Goal: Information Seeking & Learning: Learn about a topic

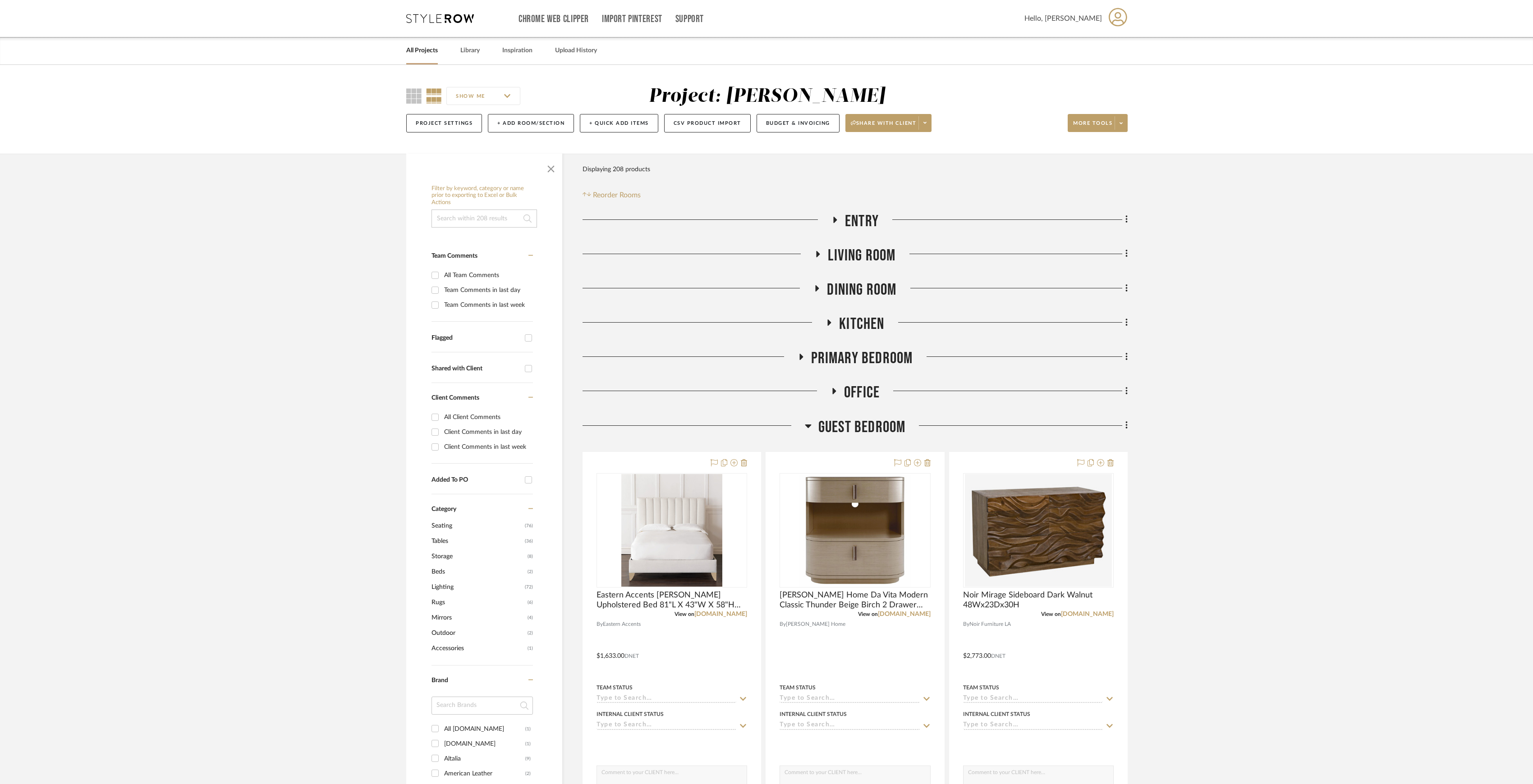
click at [828, 421] on span "Guest Bedroom" at bounding box center [862, 427] width 88 height 19
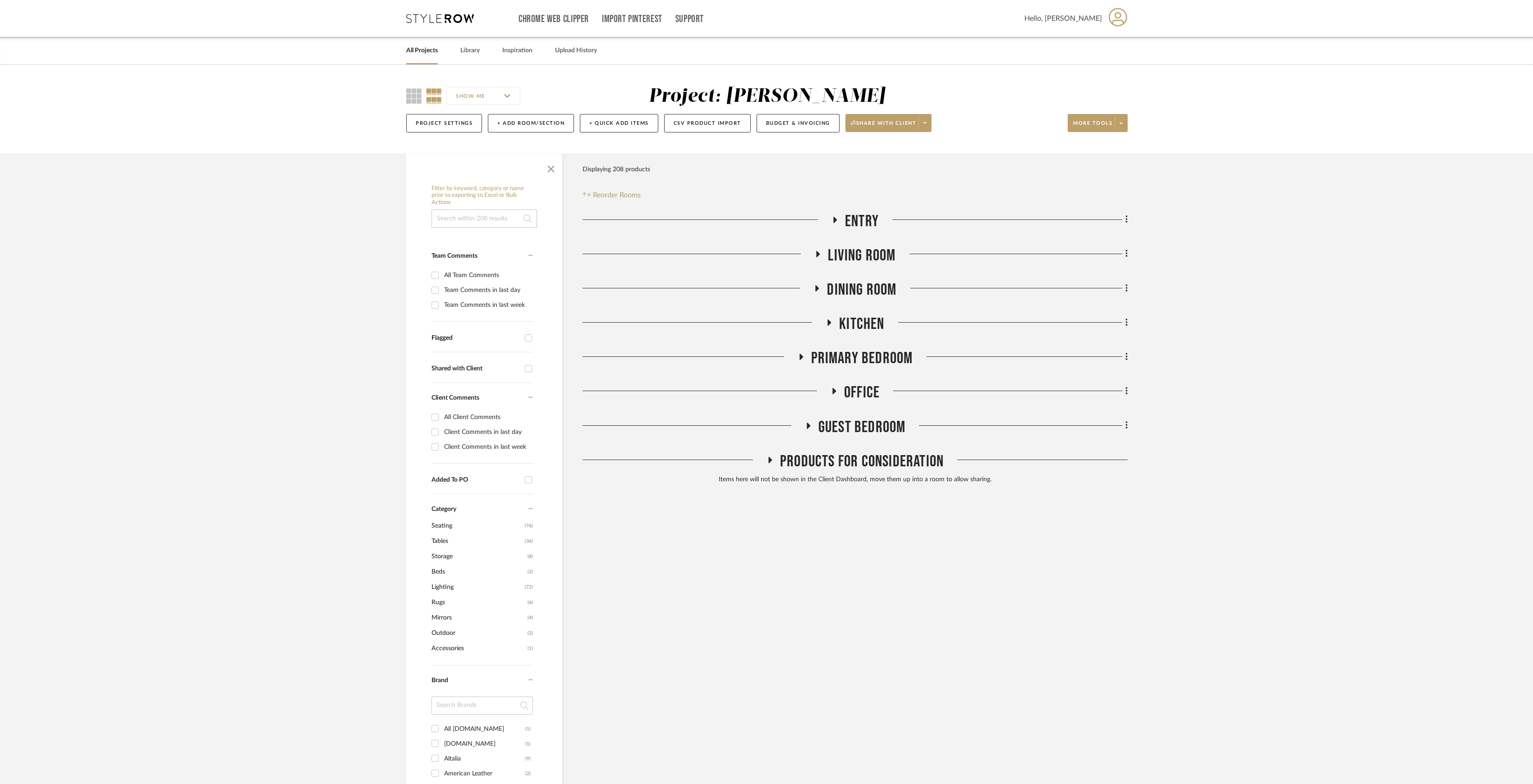
click at [851, 394] on span "Office" at bounding box center [861, 392] width 36 height 19
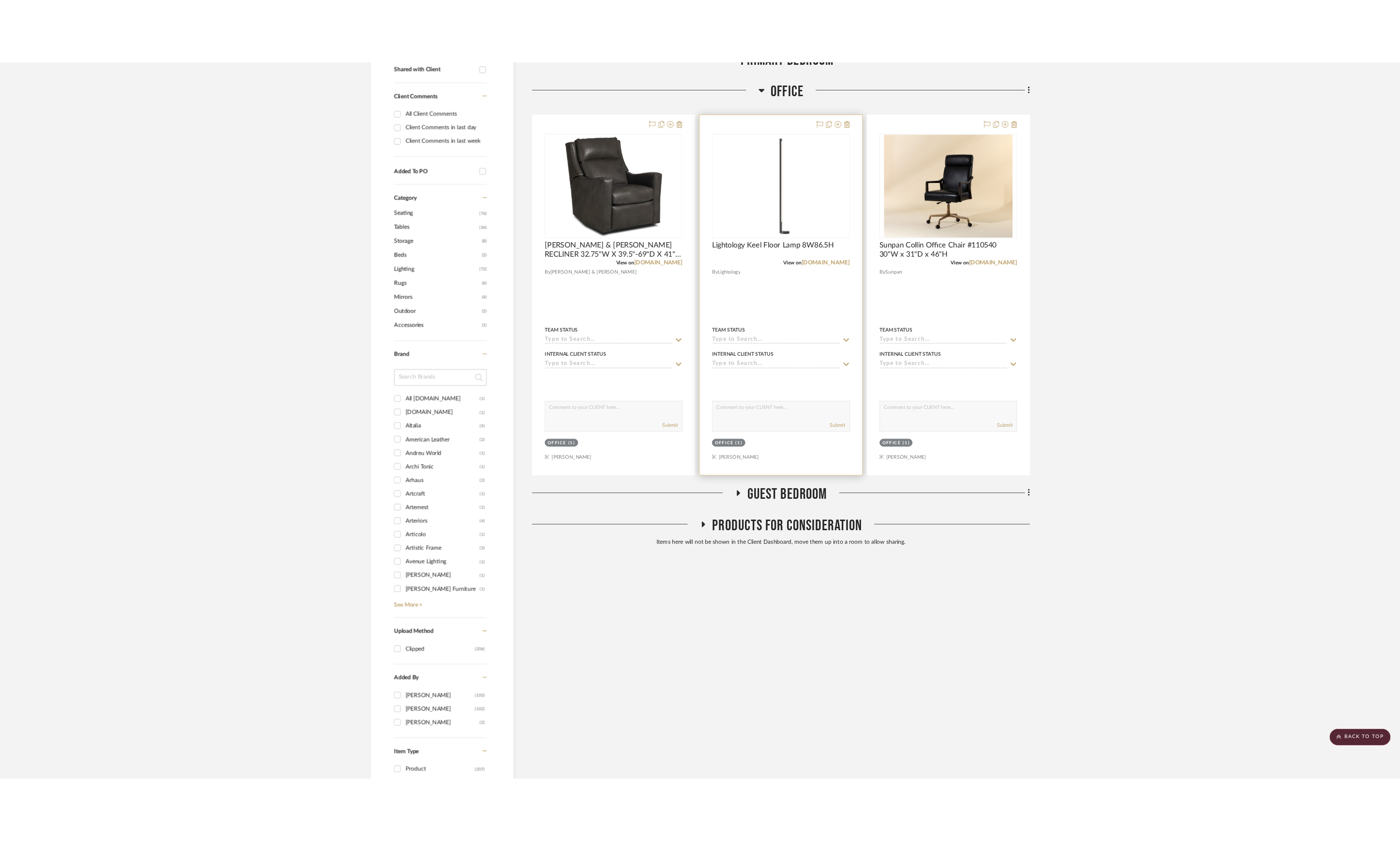
scroll to position [194, 0]
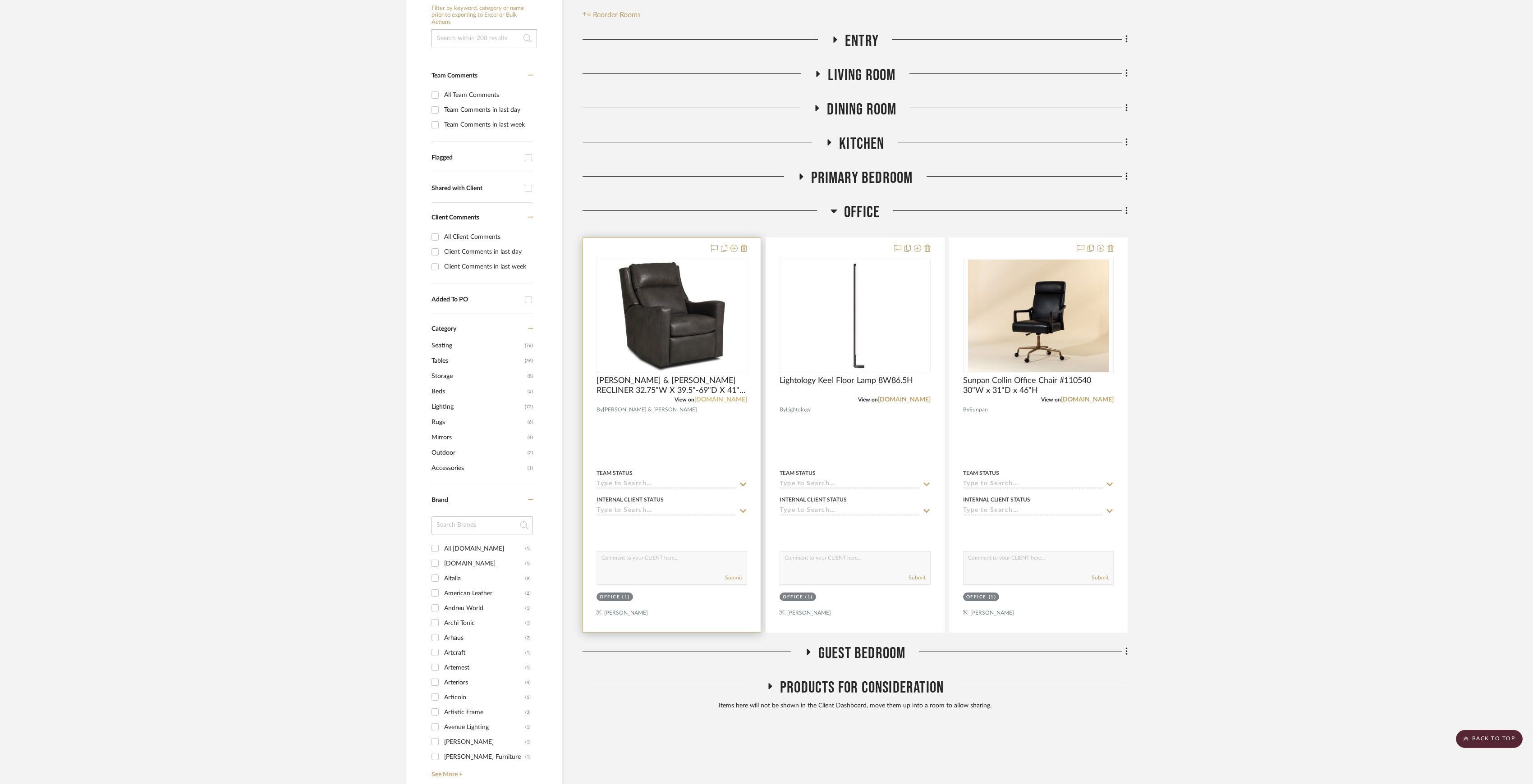
click at [720, 398] on link "[DOMAIN_NAME]" at bounding box center [721, 400] width 53 height 7
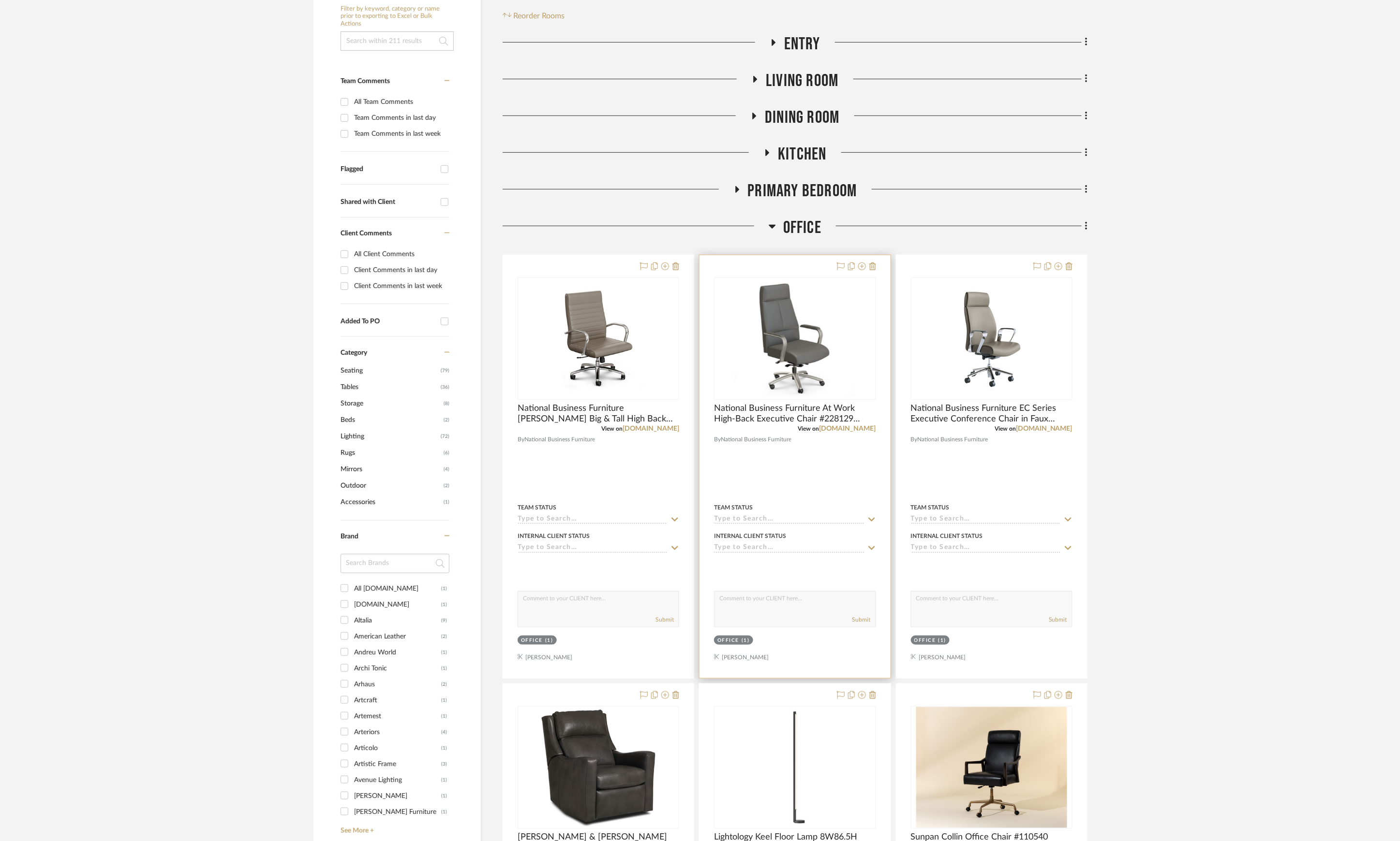
scroll to position [258, 0]
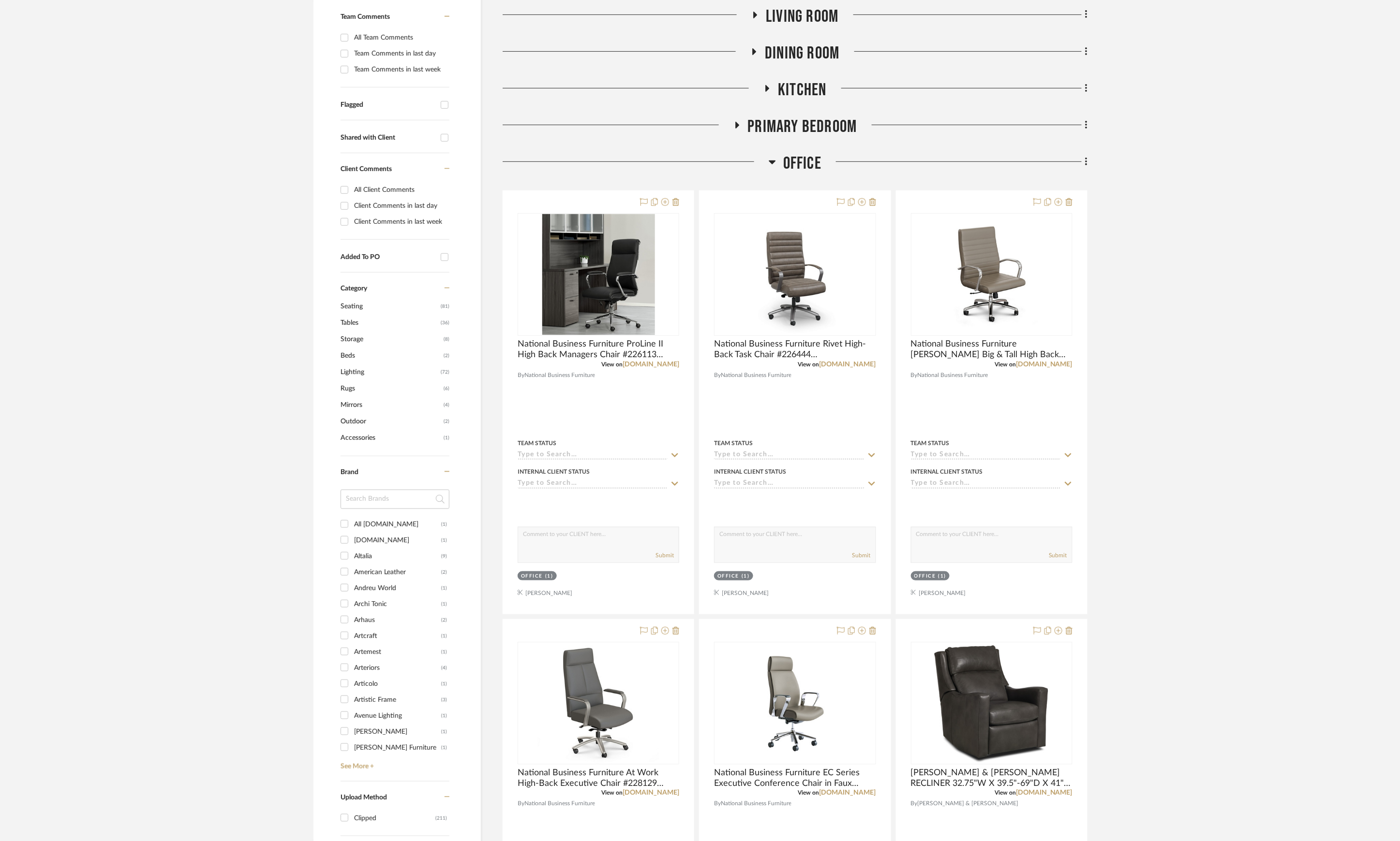
scroll to position [387, 0]
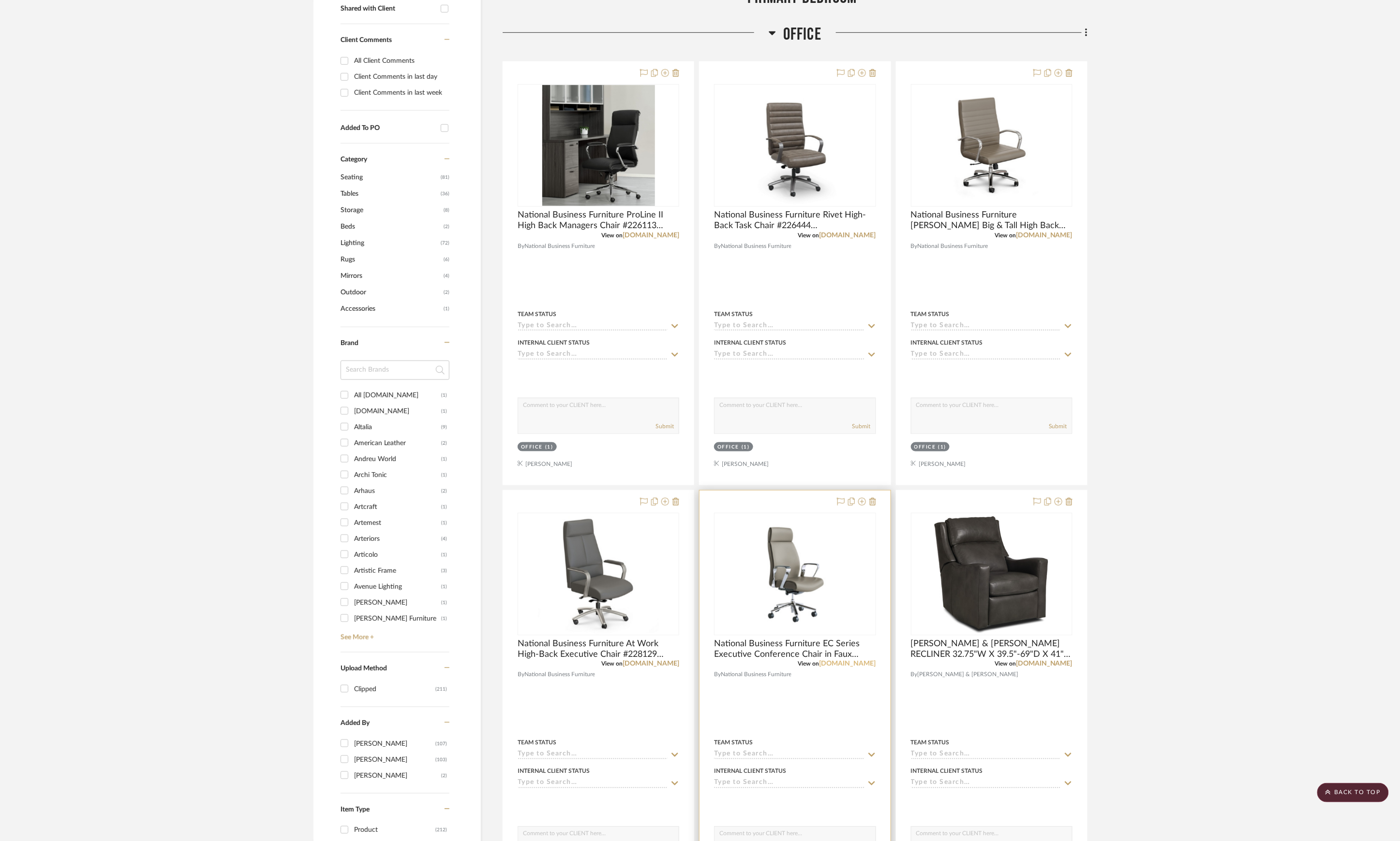
click at [847, 662] on link "nationalbusinessfurniture.com" at bounding box center [848, 665] width 57 height 7
click at [833, 230] on span "National Business Furniture Rivet High-Back Task Chair #226444 27"Wx29.5"Dx42.7…" at bounding box center [795, 220] width 162 height 21
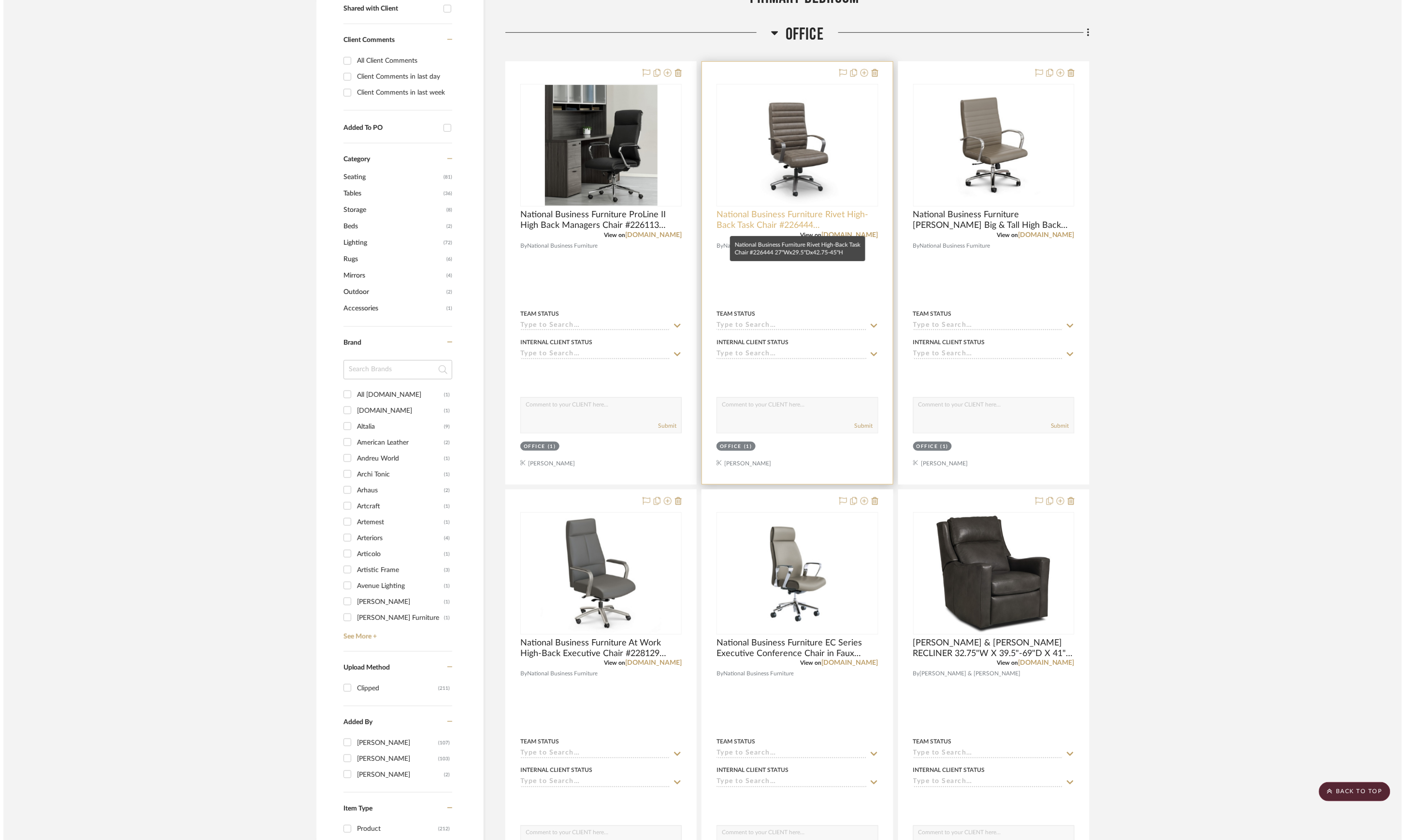
scroll to position [0, 0]
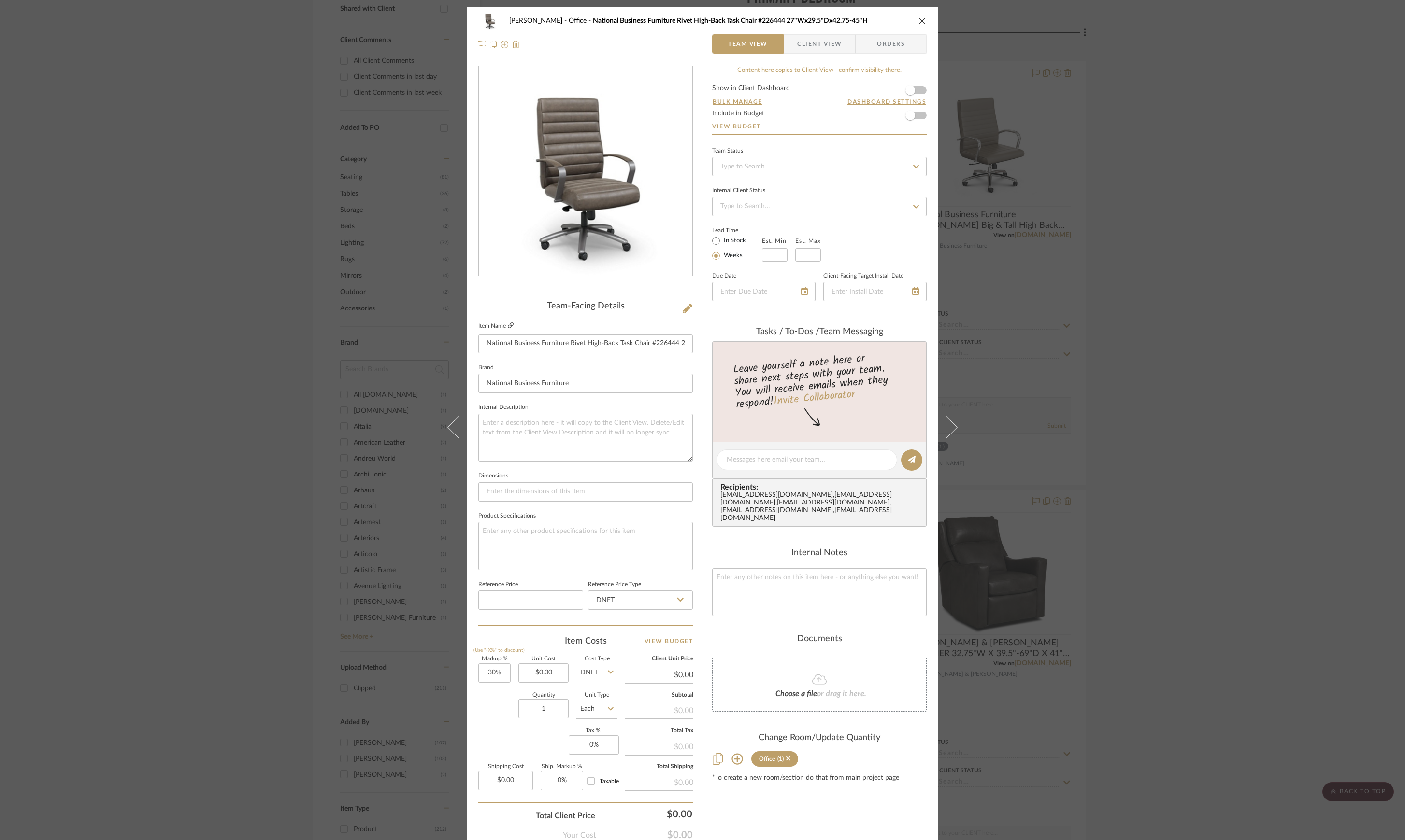
click at [508, 325] on icon at bounding box center [511, 325] width 6 height 6
click at [1196, 332] on div "Sutton Office National Business Furniture Rivet High-Back Task Chair #226444 27…" at bounding box center [702, 420] width 1405 height 840
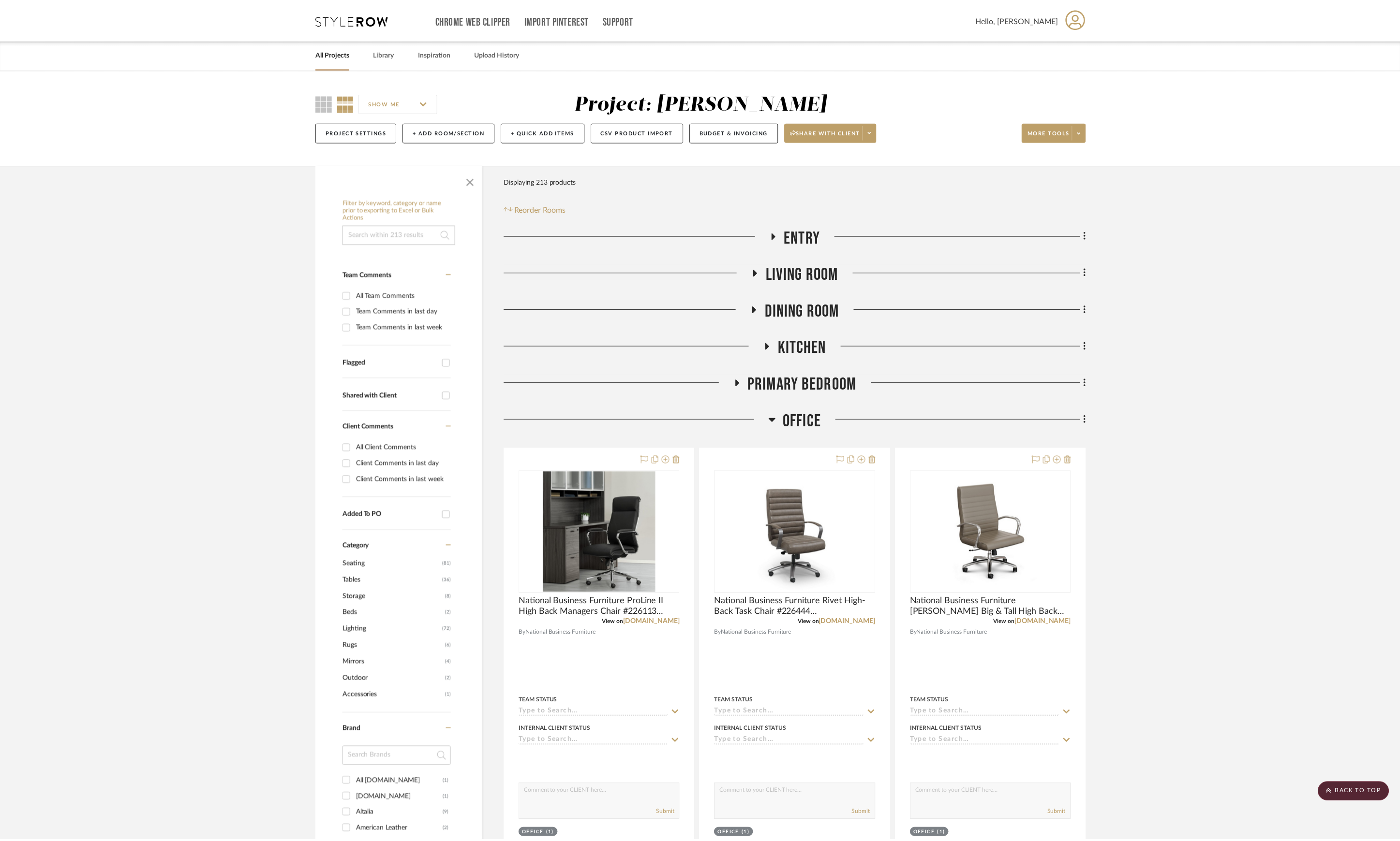
scroll to position [387, 0]
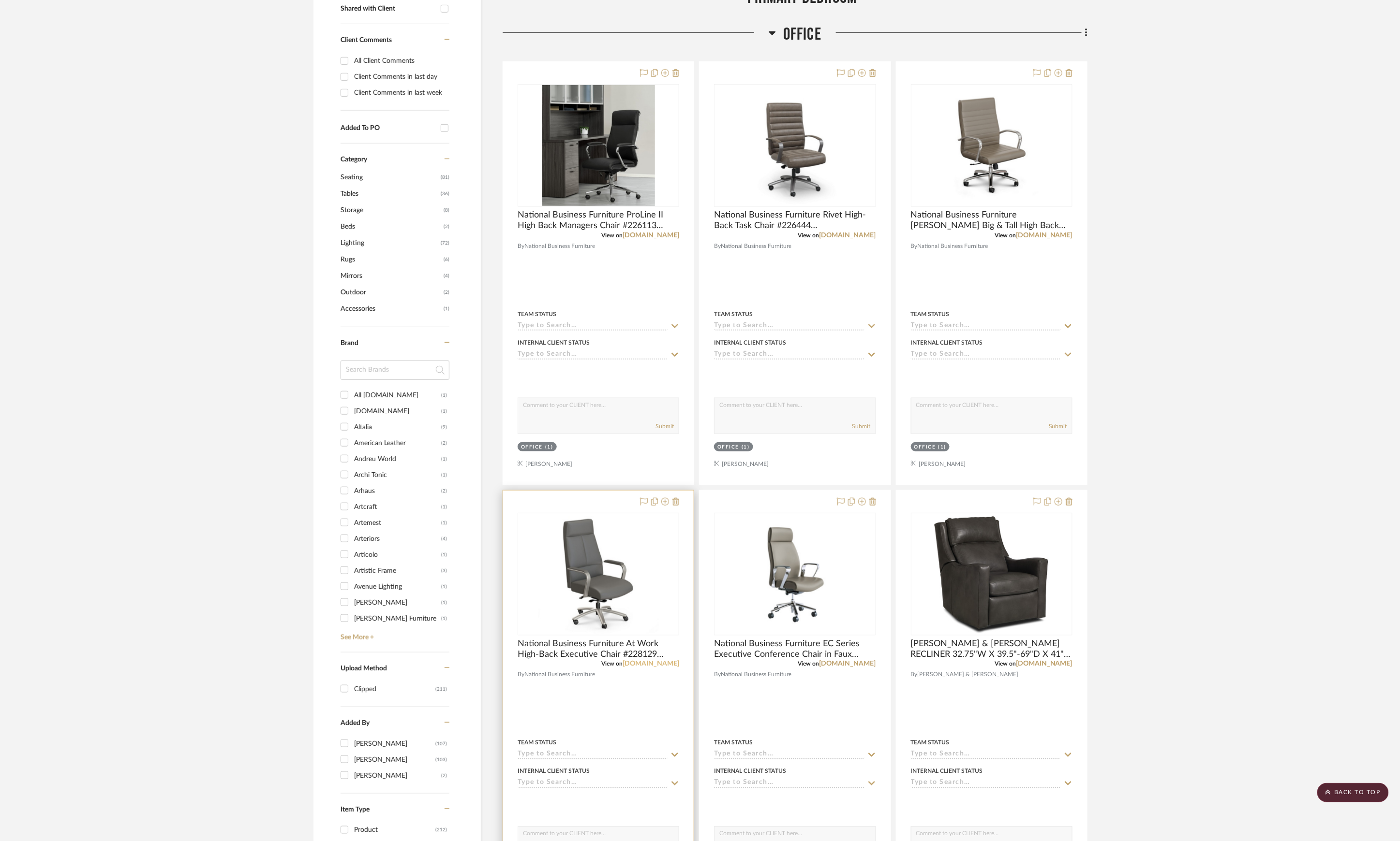
click at [636, 665] on link "nationalbusinessfurniture.com" at bounding box center [651, 665] width 57 height 7
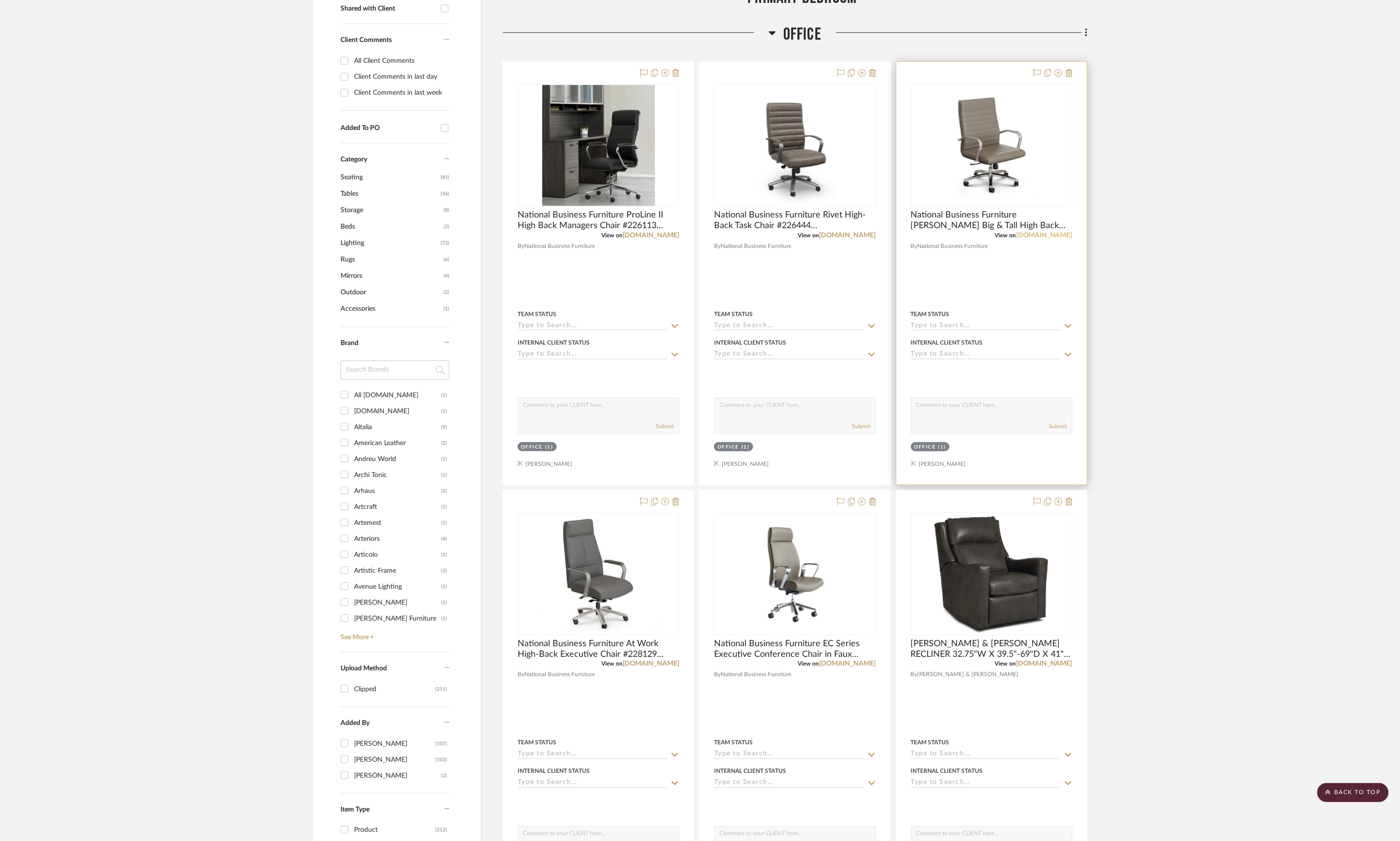
click at [1047, 233] on link "nationalbusinessfurniture.com" at bounding box center [1044, 236] width 57 height 7
click at [848, 666] on link "nationalbusinessfurniture.com" at bounding box center [848, 665] width 57 height 7
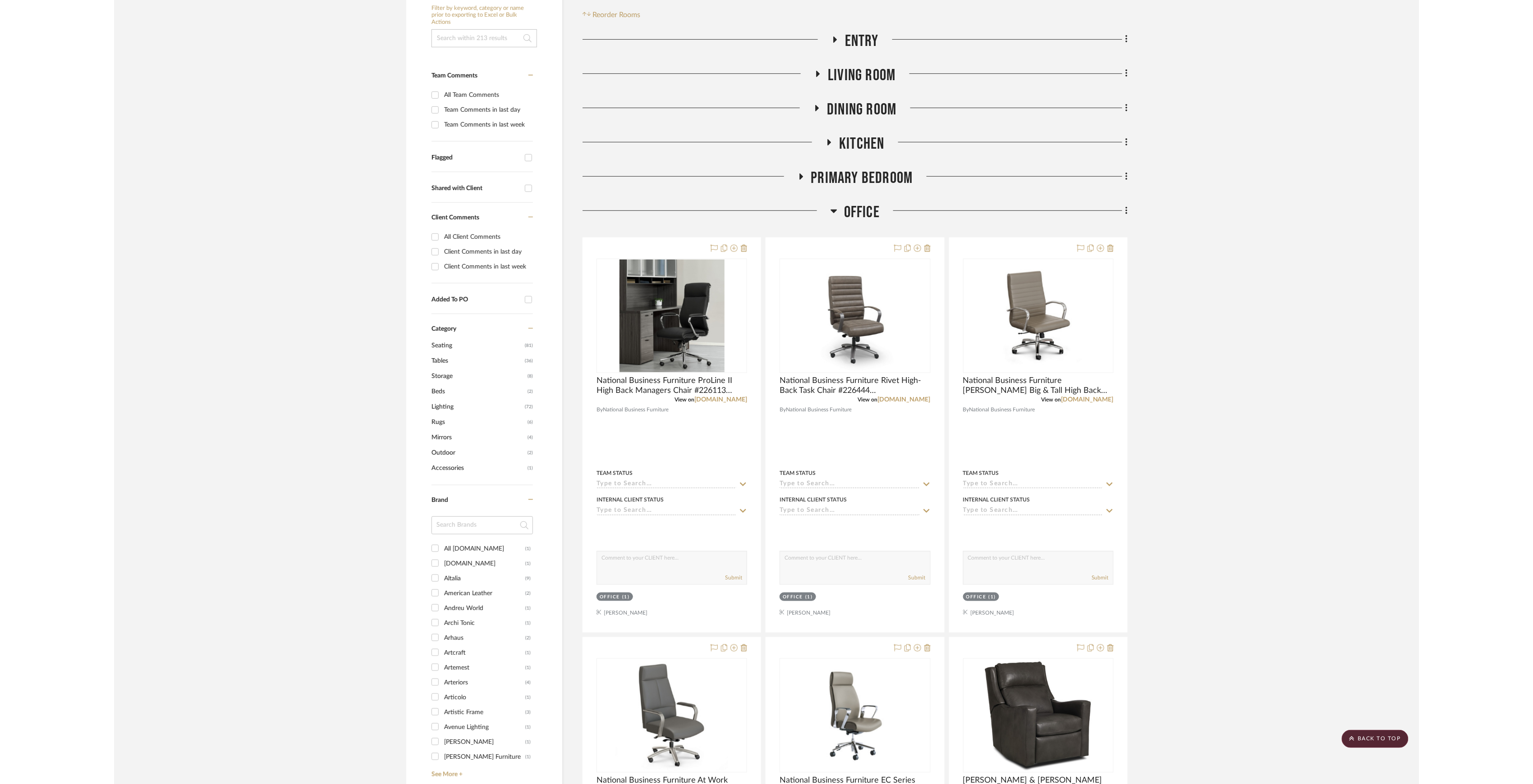
scroll to position [120, 0]
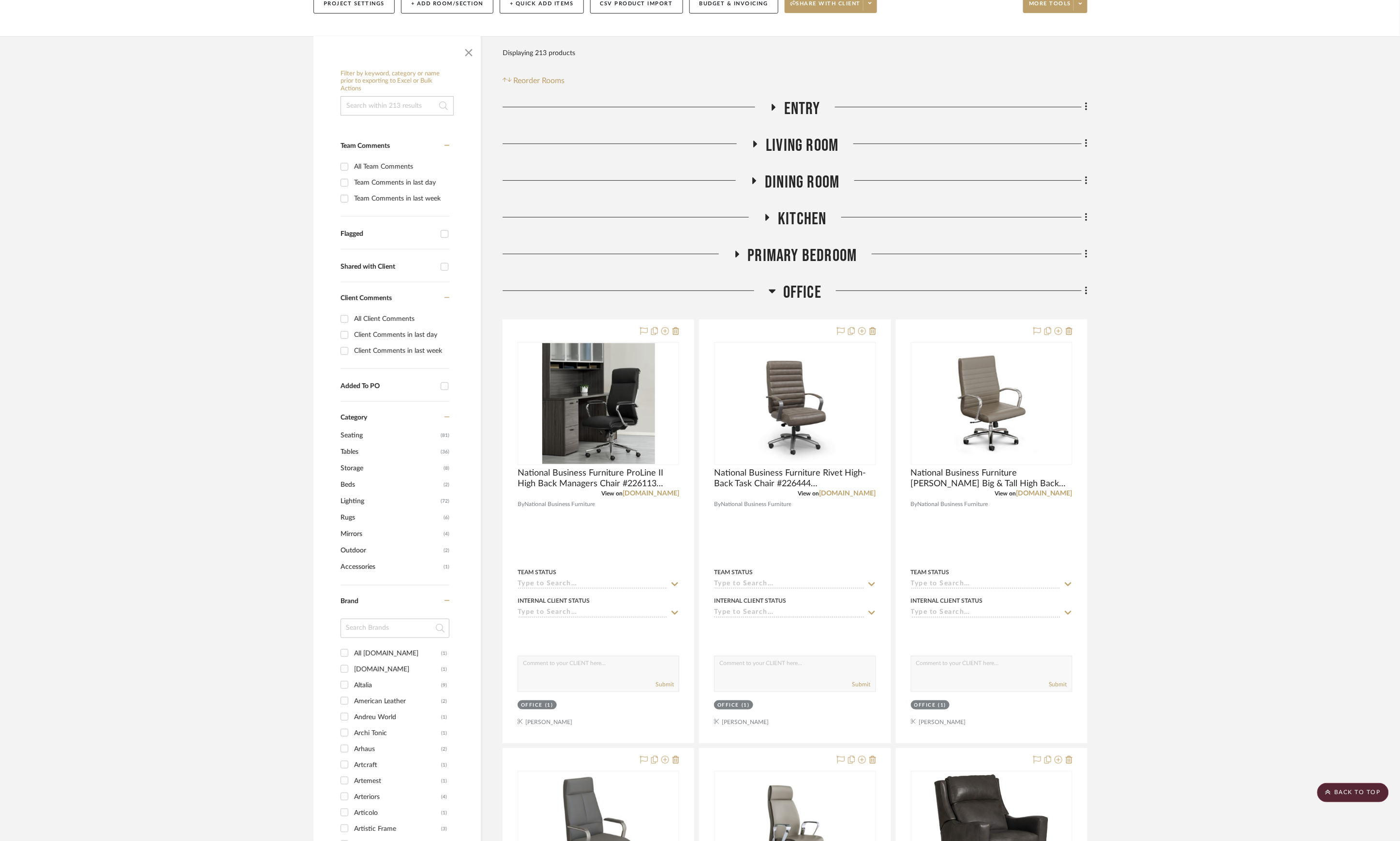
click at [824, 287] on div at bounding box center [954, 295] width 266 height 25
click at [817, 289] on span "Office" at bounding box center [802, 292] width 38 height 20
